Goal: Navigation & Orientation: Find specific page/section

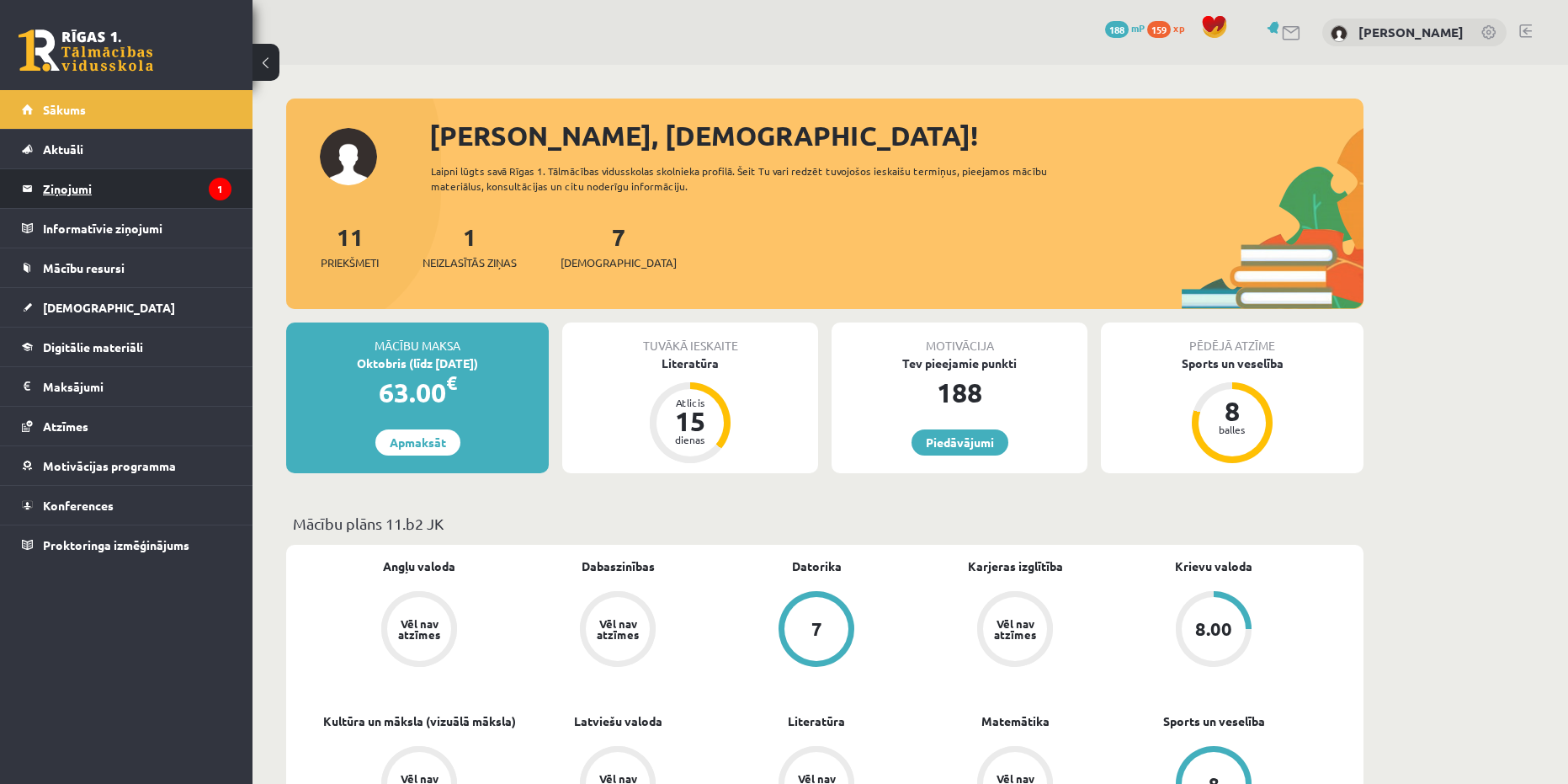
click at [93, 190] on legend "Ziņojumi 1" at bounding box center [136, 188] width 188 height 39
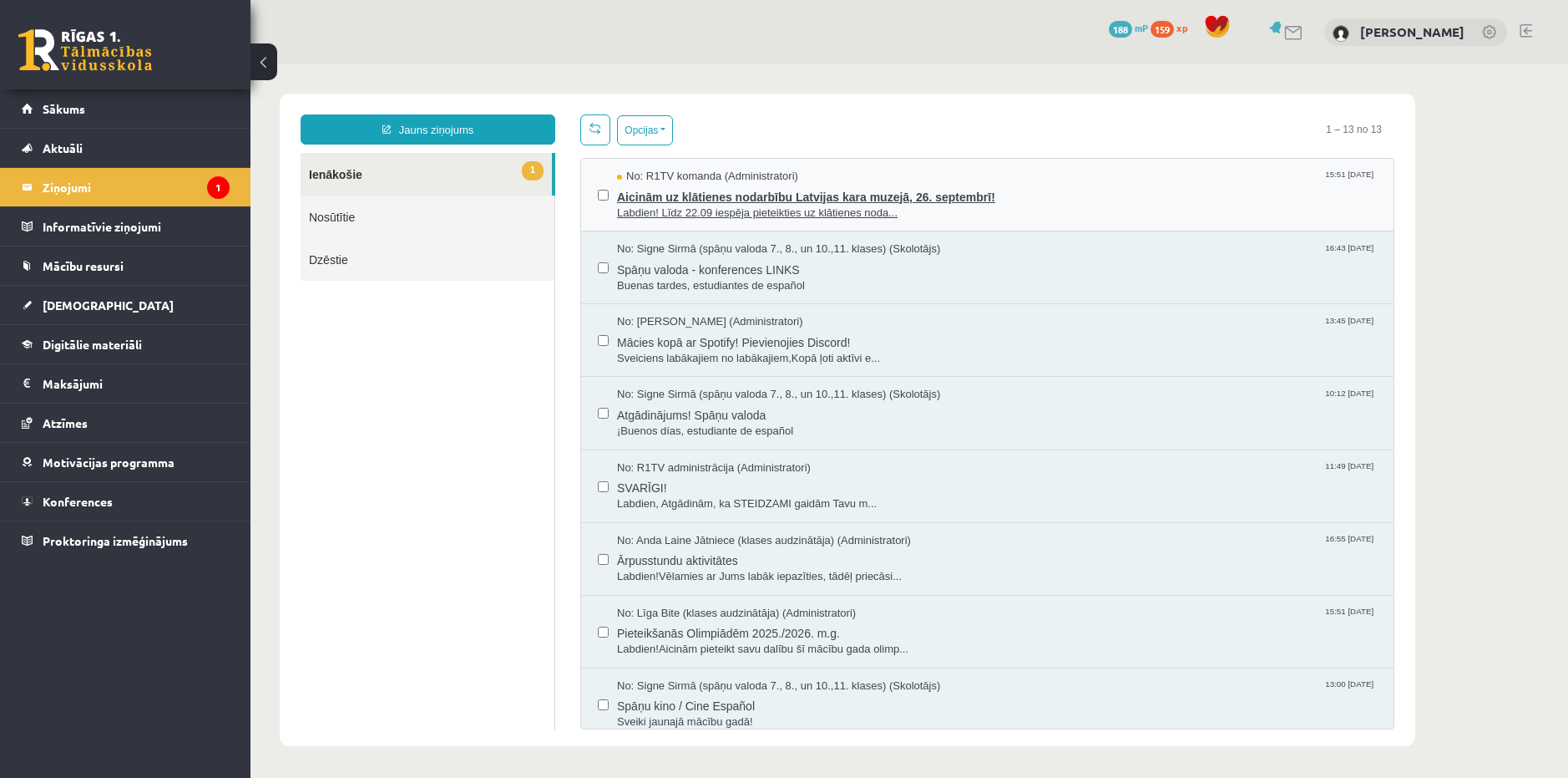
click at [964, 199] on span "Aicinām uz klātienes nodarbību Latvijas kara muzejā, 26. septembrī!" at bounding box center [997, 195] width 760 height 21
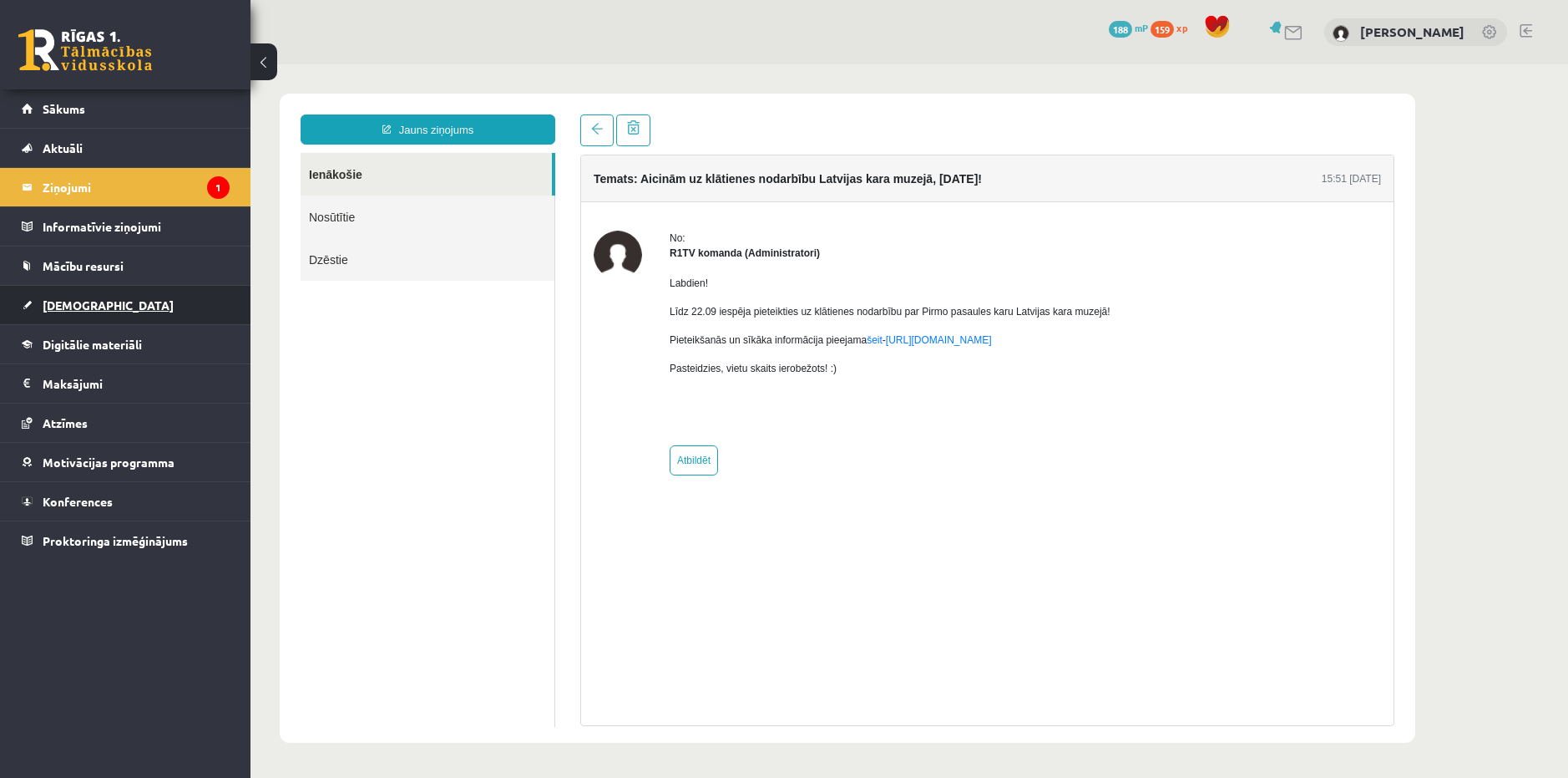
click at [114, 305] on link "[DEMOGRAPHIC_DATA]" at bounding box center [126, 305] width 208 height 39
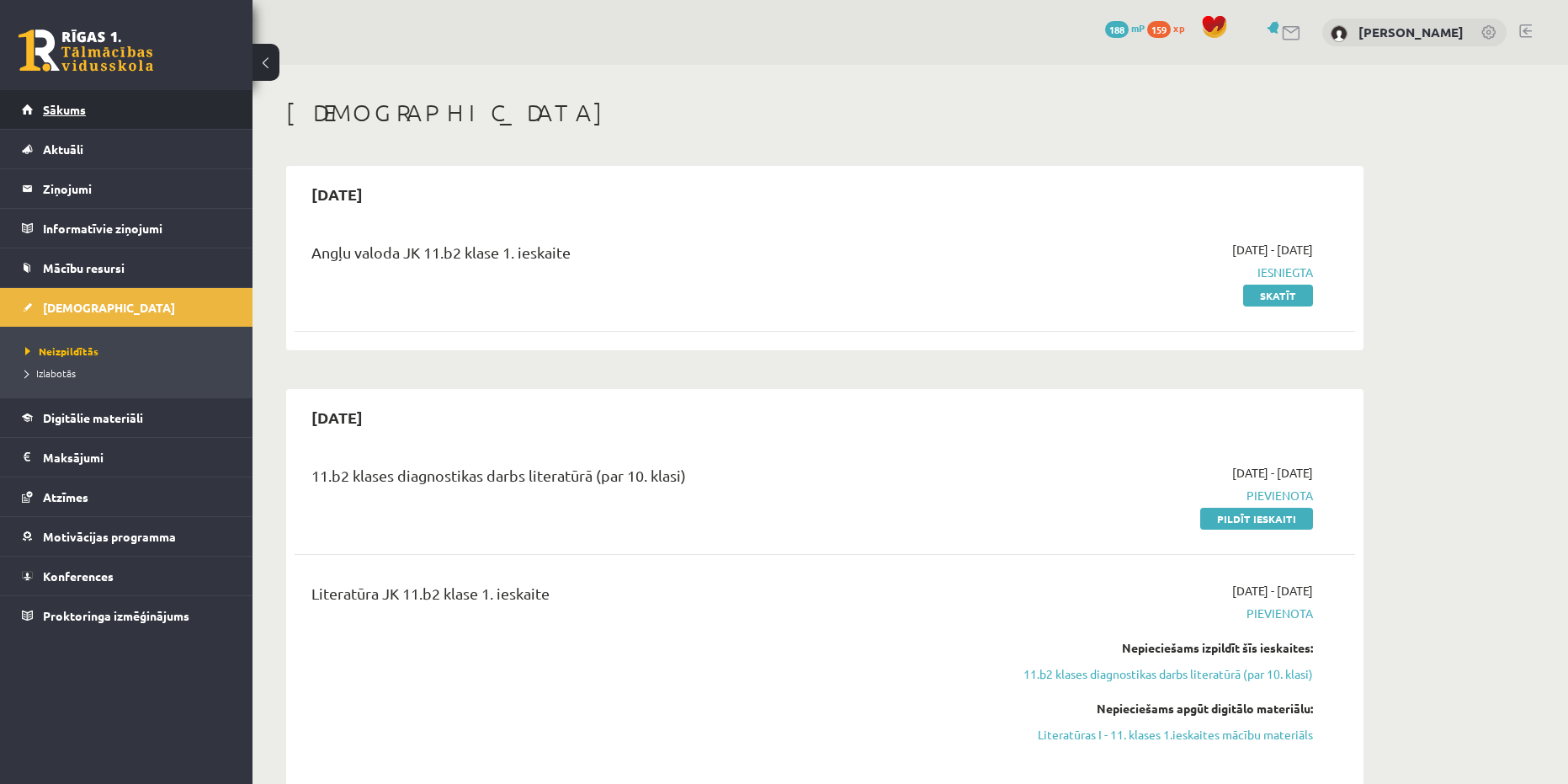
click at [94, 104] on link "Sākums" at bounding box center [127, 109] width 210 height 39
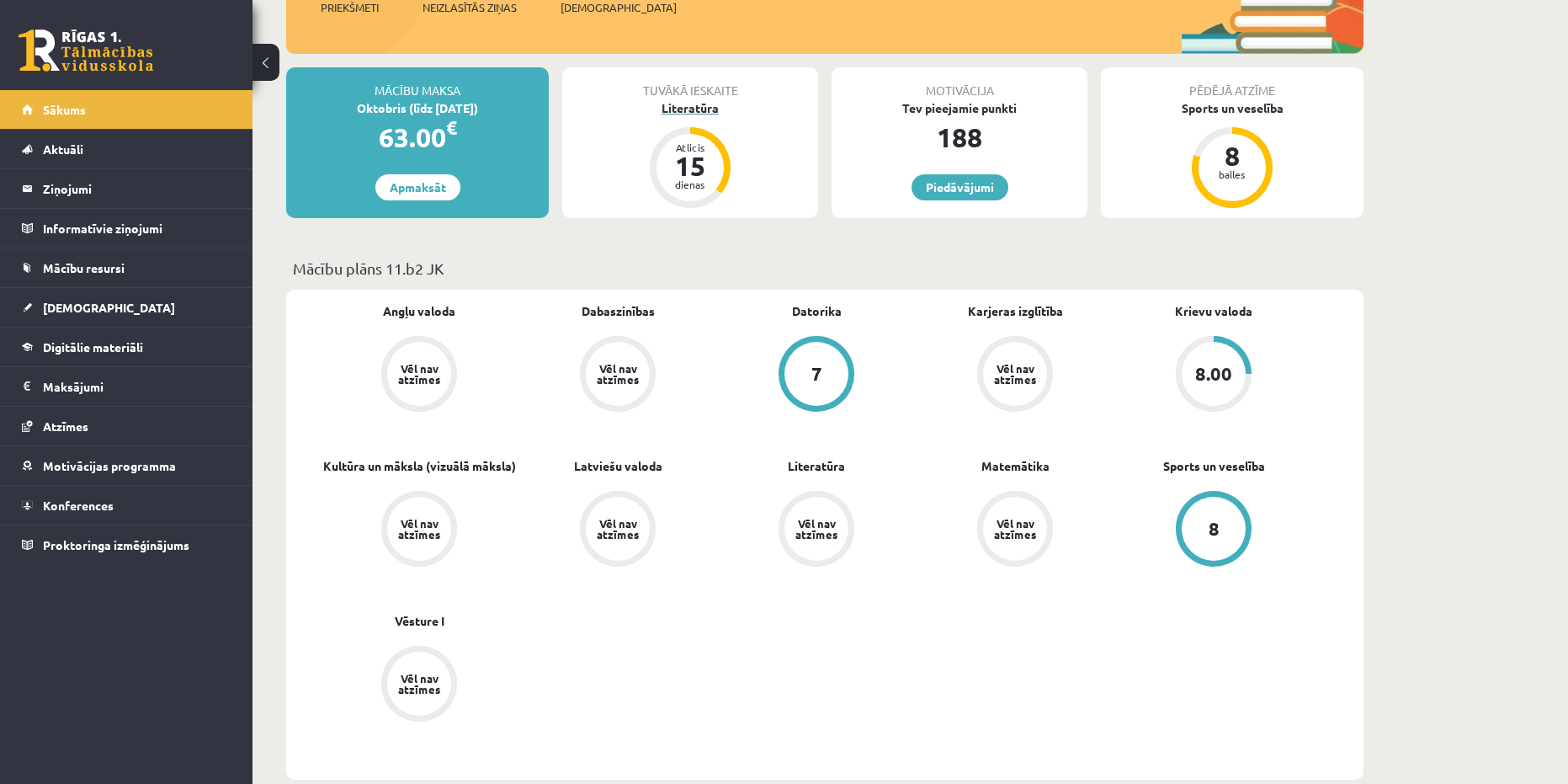
scroll to position [252, 0]
